Goal: Check status: Check status

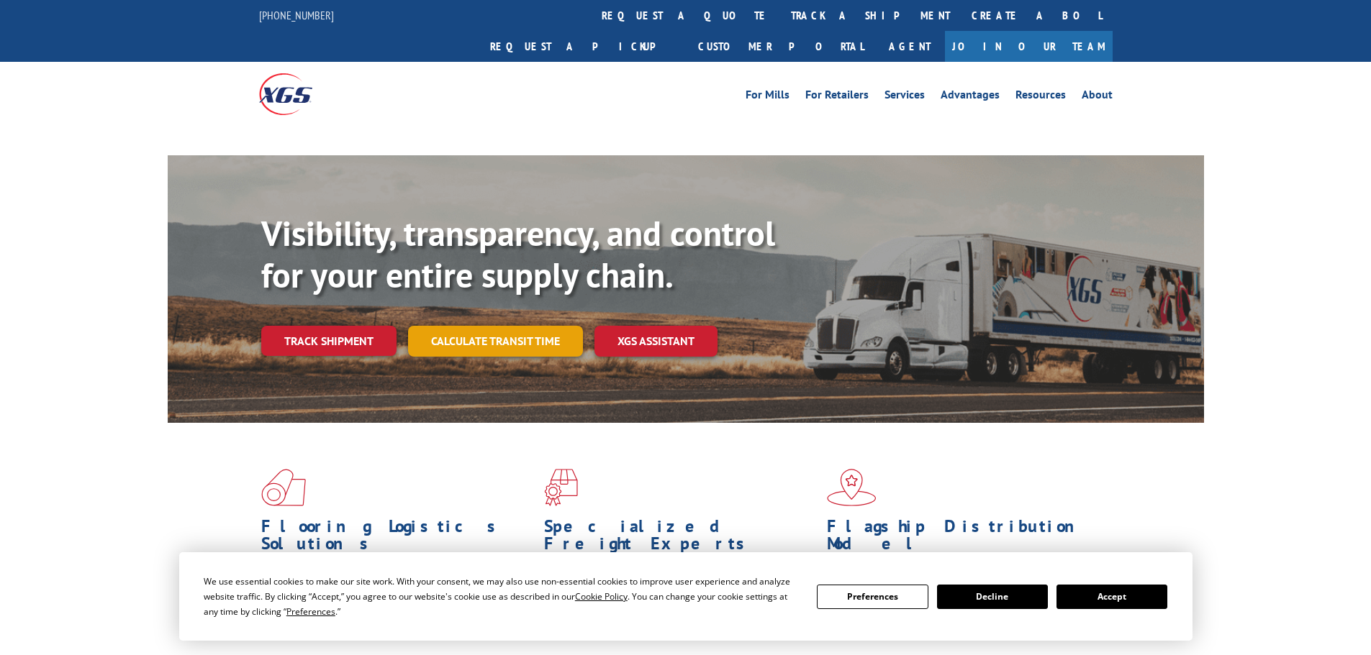
click at [464, 326] on link "Calculate transit time" at bounding box center [495, 341] width 175 height 31
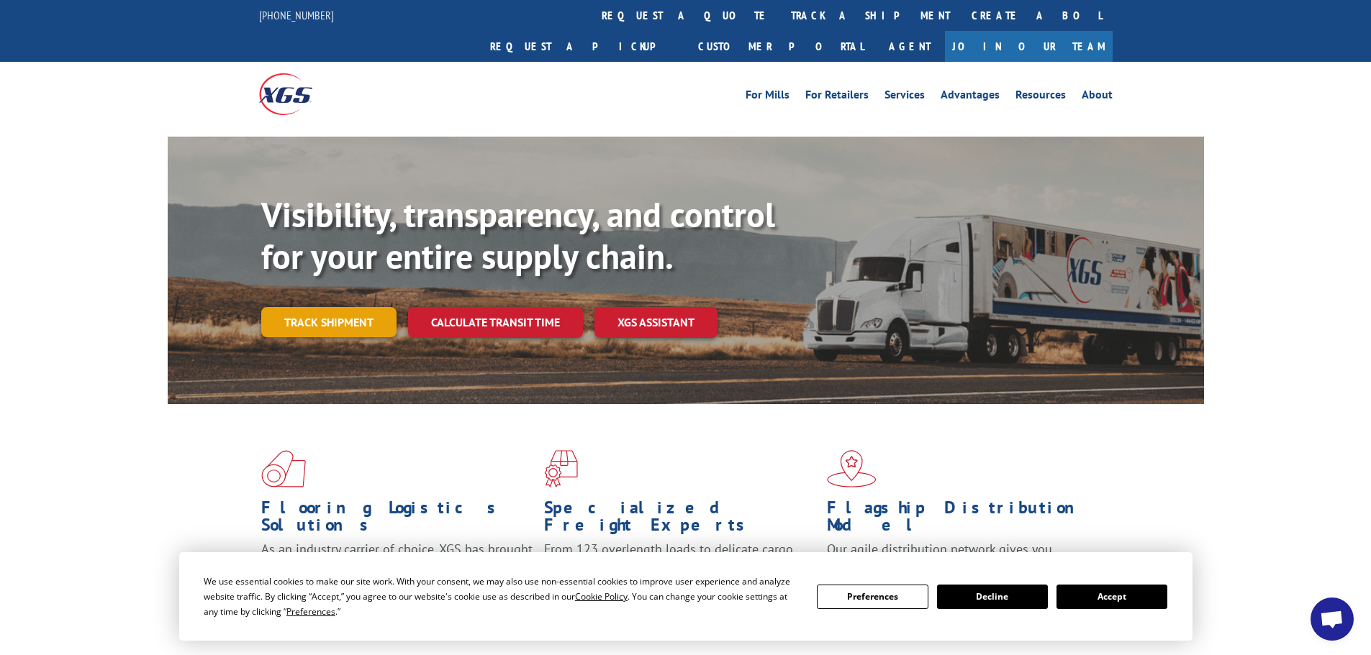
click at [350, 307] on link "Track shipment" at bounding box center [328, 322] width 135 height 30
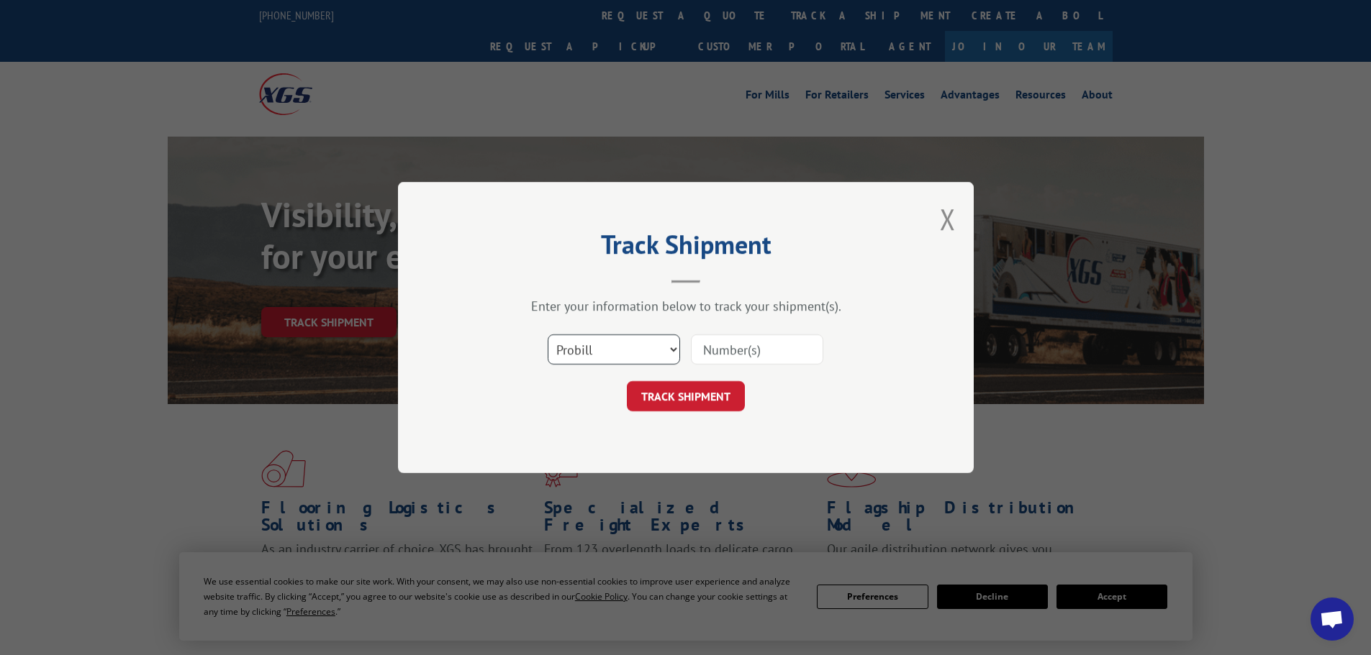
click at [610, 363] on select "Select category... Probill BOL PO" at bounding box center [613, 350] width 132 height 30
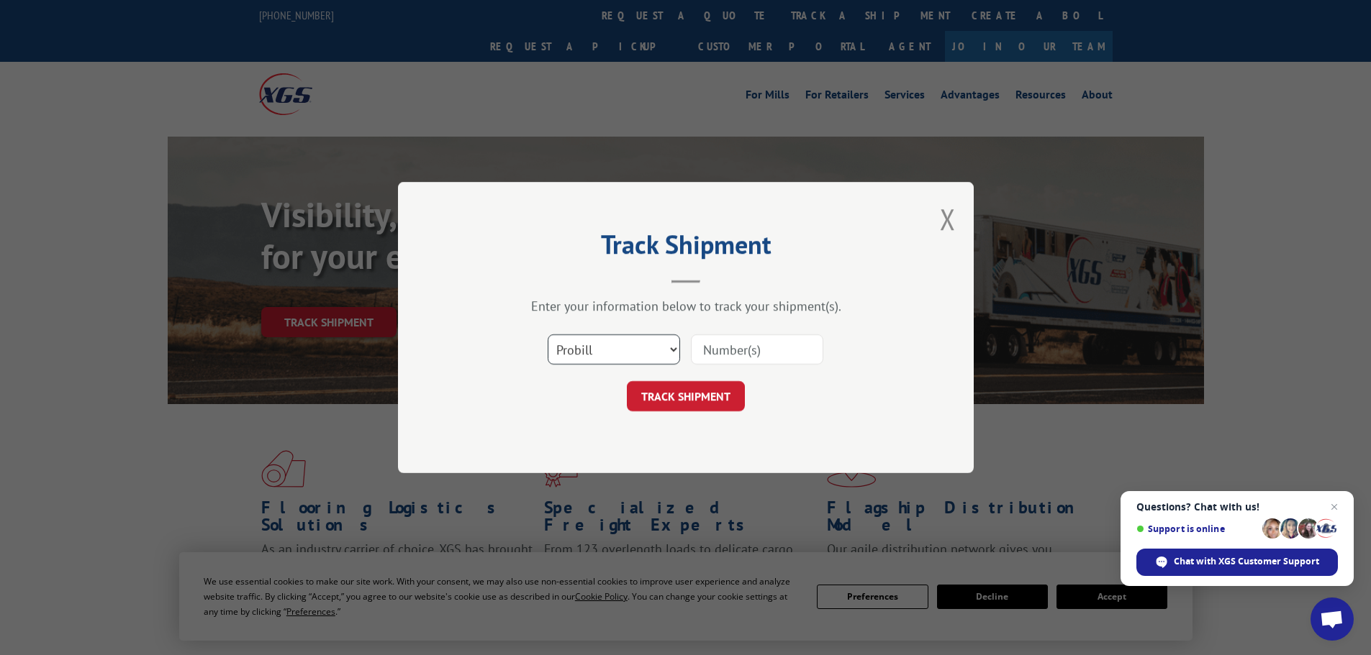
select select "po"
click at [547, 335] on select "Select category... Probill BOL PO" at bounding box center [613, 350] width 132 height 30
click at [715, 365] on input at bounding box center [757, 350] width 132 height 30
paste input "61541154"
type input "61541154"
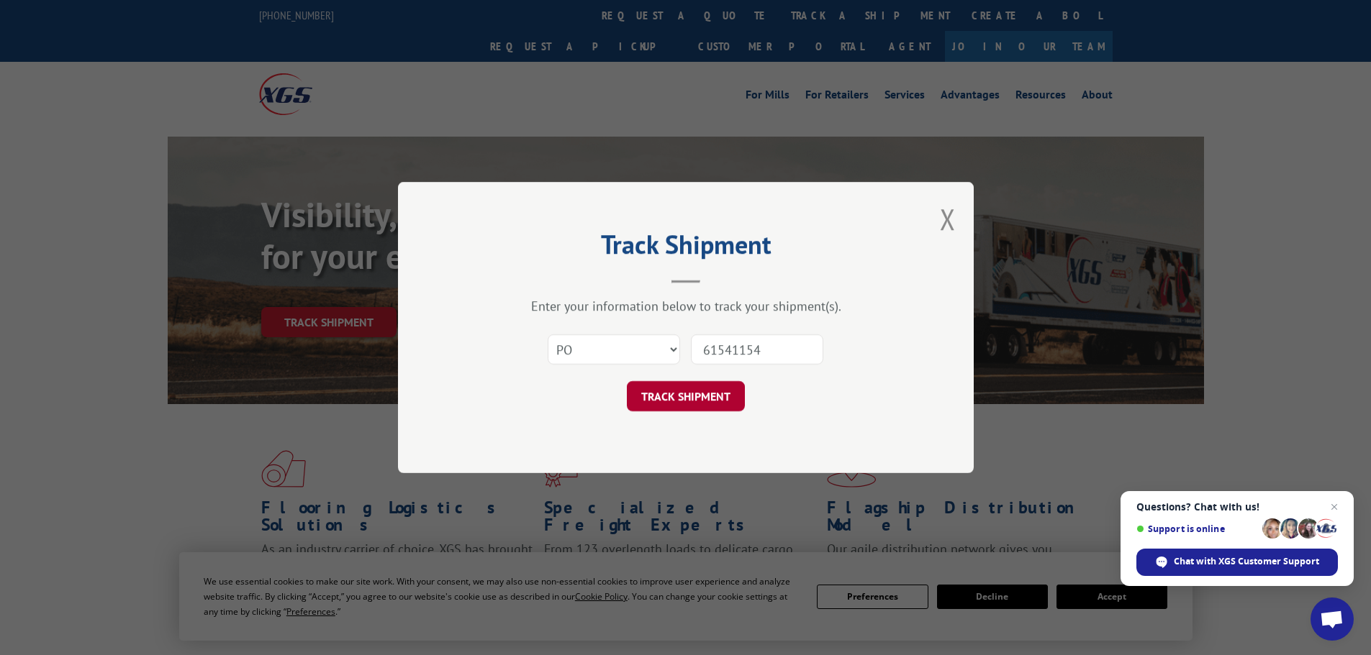
click at [727, 409] on button "TRACK SHIPMENT" at bounding box center [686, 396] width 118 height 30
